Goal: Transaction & Acquisition: Purchase product/service

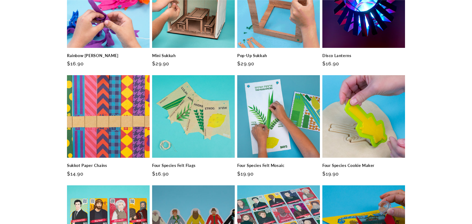
scroll to position [673, 0]
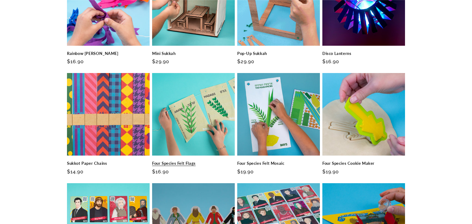
click at [204, 161] on link "Four Species Felt Flags" at bounding box center [193, 163] width 83 height 5
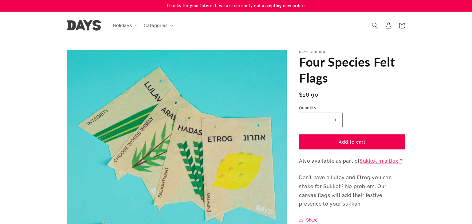
click at [358, 141] on button "Add to cart" at bounding box center [352, 142] width 106 height 14
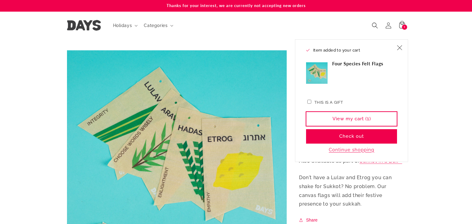
click at [359, 121] on link "View my cart (1)" at bounding box center [351, 119] width 91 height 14
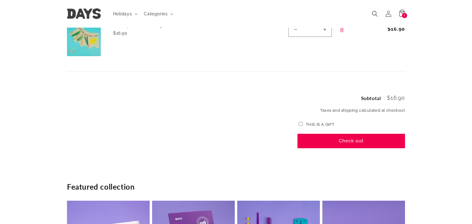
scroll to position [89, 0]
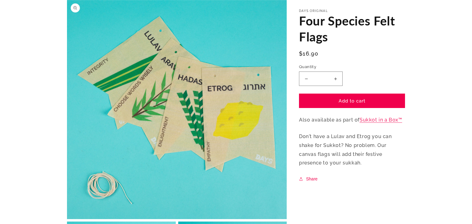
scroll to position [51, 0]
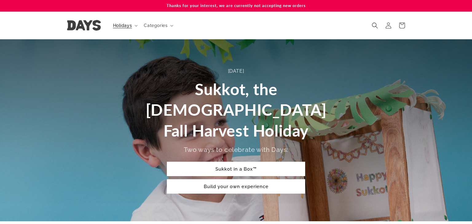
scroll to position [673, 0]
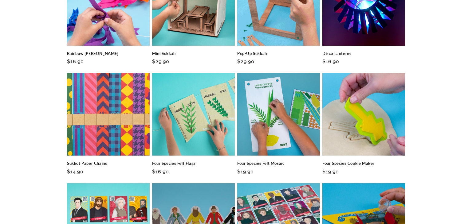
click at [216, 161] on link "Four Species Felt Flags" at bounding box center [193, 163] width 83 height 5
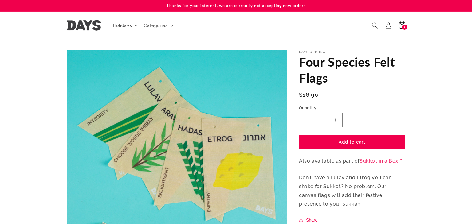
click at [403, 26] on div "1 1 item" at bounding box center [404, 27] width 5 height 5
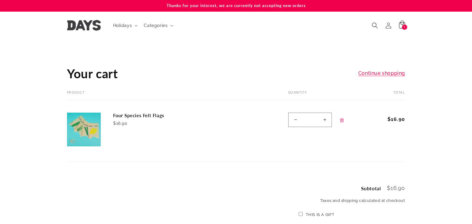
click at [402, 26] on div "1 1 item" at bounding box center [404, 27] width 5 height 5
click at [402, 25] on div "1 1 item" at bounding box center [404, 27] width 5 height 5
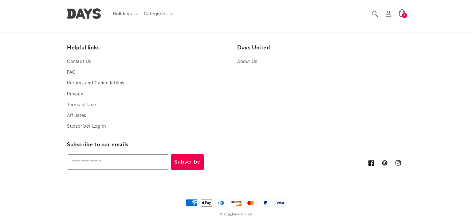
scroll to position [419, 0]
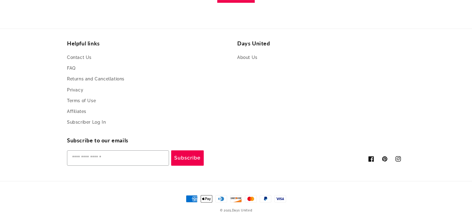
click at [250, 200] on icon at bounding box center [250, 199] width 11 height 7
click at [282, 200] on icon at bounding box center [280, 199] width 11 height 7
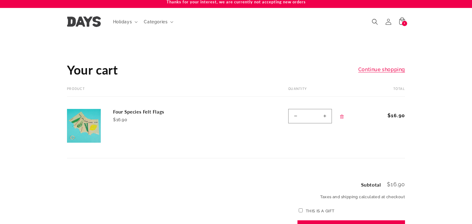
scroll to position [0, 0]
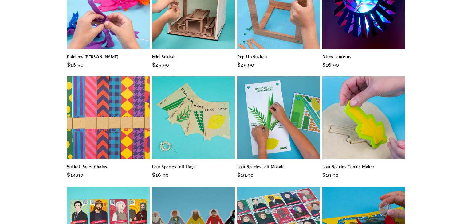
scroll to position [671, 0]
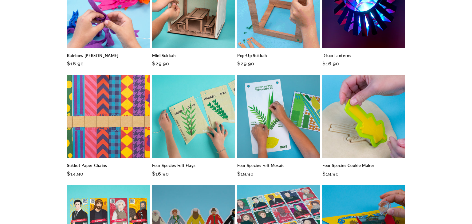
click at [198, 163] on link "Four Species Felt Flags" at bounding box center [193, 165] width 83 height 5
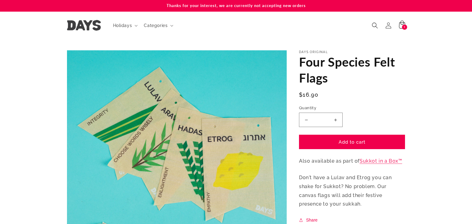
click at [402, 26] on div "1 1 item" at bounding box center [404, 27] width 5 height 5
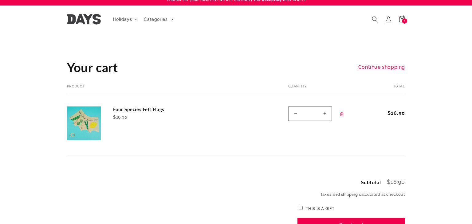
scroll to position [7, 0]
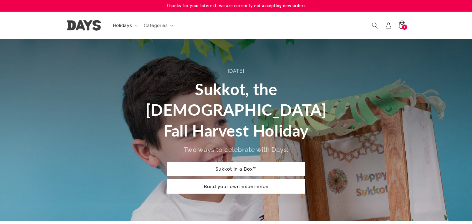
click at [401, 24] on icon at bounding box center [401, 25] width 14 height 14
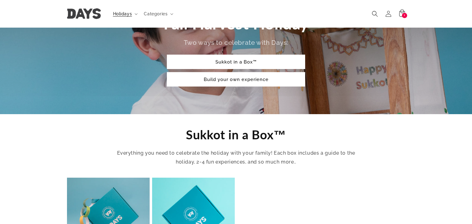
scroll to position [107, 0]
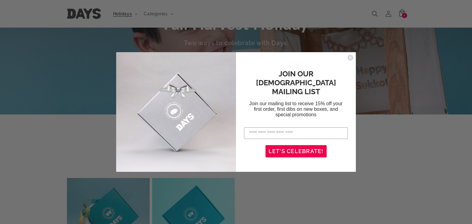
click at [350, 57] on circle "Close dialog" at bounding box center [350, 58] width 6 height 6
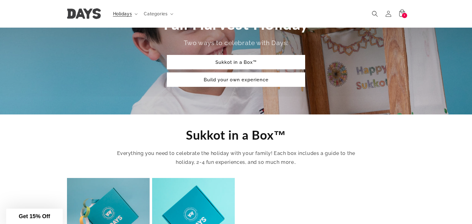
scroll to position [0, 0]
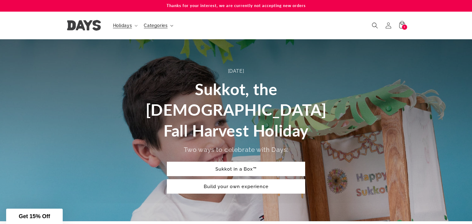
click at [160, 24] on span "Categories" at bounding box center [156, 26] width 24 height 6
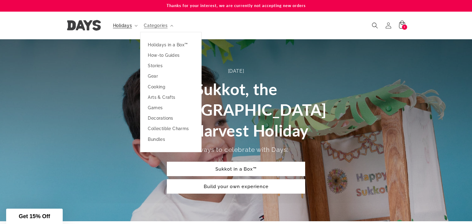
click at [403, 25] on div "1 1 item" at bounding box center [404, 27] width 5 height 5
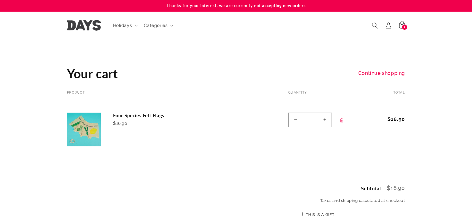
click at [88, 129] on img at bounding box center [84, 130] width 34 height 34
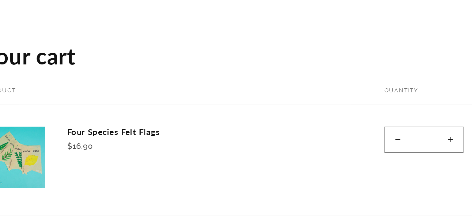
click at [213, 92] on th "Product" at bounding box center [168, 96] width 203 height 10
